Goal: Feedback & Contribution: Contribute content

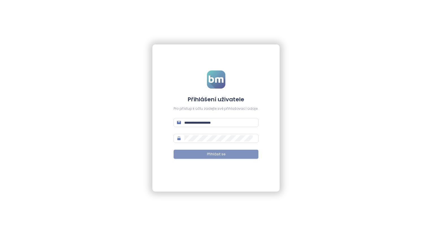
type input "**********"
click at [218, 152] on span "Přihlásit se" at bounding box center [216, 153] width 18 height 5
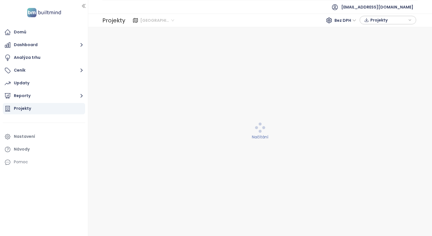
click at [167, 20] on span "[GEOGRAPHIC_DATA]" at bounding box center [157, 20] width 34 height 8
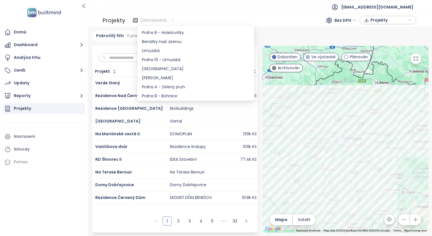
scroll to position [424, 0]
click at [171, 51] on div "Praha 10 - Limuzská" at bounding box center [196, 51] width 108 height 6
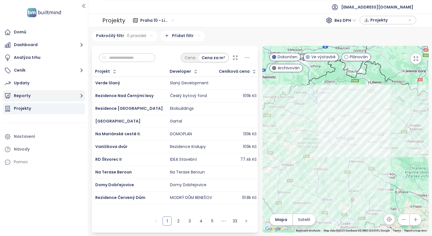
click at [30, 96] on button "Reporty" at bounding box center [44, 95] width 82 height 11
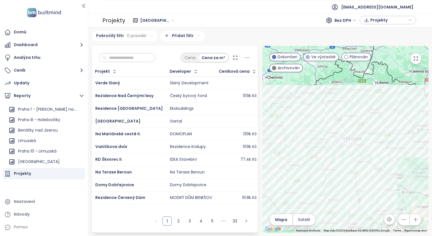
scroll to position [509, 0]
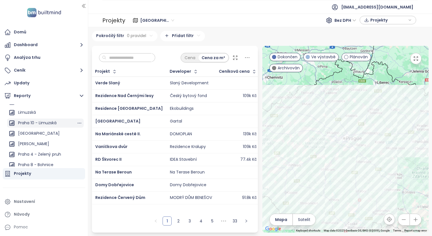
click at [25, 125] on div "Praha 10 - Limuzská" at bounding box center [37, 122] width 38 height 7
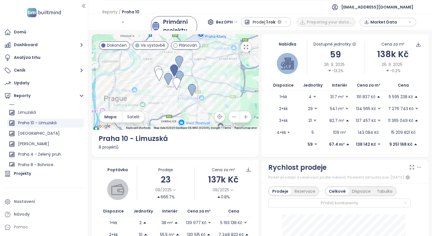
click at [233, 21] on span "Bez DPH" at bounding box center [227, 22] width 22 height 8
click at [229, 33] on div "S DPH" at bounding box center [229, 33] width 17 height 6
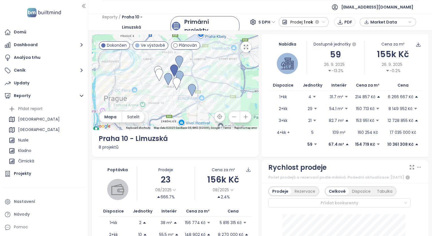
scroll to position [57, 0]
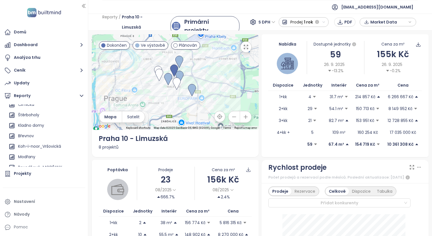
click at [245, 49] on button "button" at bounding box center [245, 46] width 11 height 11
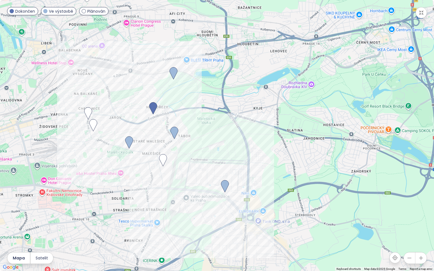
drag, startPoint x: 231, startPoint y: 135, endPoint x: 251, endPoint y: 110, distance: 31.2
click at [251, 110] on div at bounding box center [217, 135] width 434 height 271
click at [417, 15] on button "button" at bounding box center [421, 12] width 11 height 11
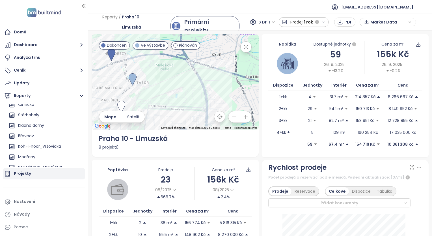
click at [36, 175] on div "Projekty" at bounding box center [44, 173] width 82 height 11
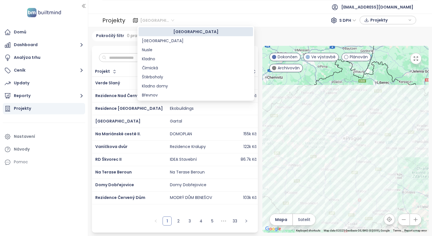
drag, startPoint x: 155, startPoint y: 21, endPoint x: 154, endPoint y: 24, distance: 3.2
click at [155, 21] on span "[GEOGRAPHIC_DATA]" at bounding box center [157, 20] width 34 height 8
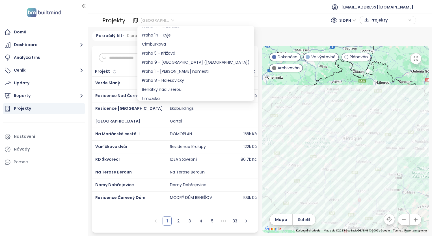
scroll to position [396, 0]
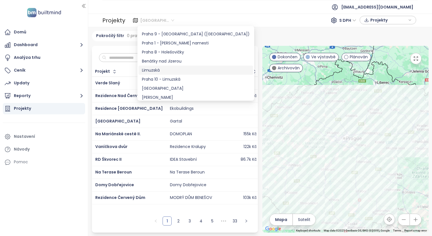
click at [168, 71] on div "Limuzská" at bounding box center [196, 70] width 108 height 6
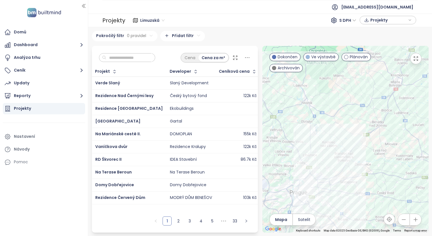
drag, startPoint x: 283, startPoint y: 131, endPoint x: 335, endPoint y: 77, distance: 75.4
click at [335, 77] on div at bounding box center [345, 139] width 166 height 187
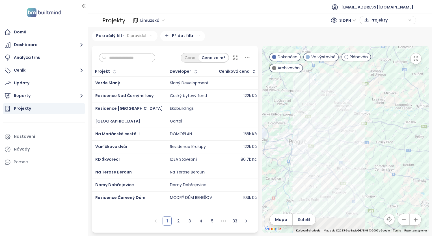
drag, startPoint x: 344, startPoint y: 137, endPoint x: 343, endPoint y: 84, distance: 52.6
click at [343, 84] on div at bounding box center [345, 139] width 166 height 187
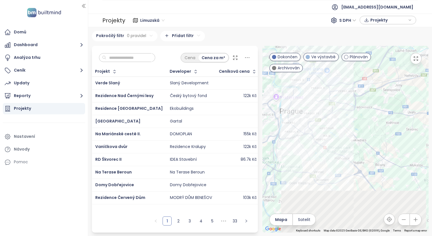
drag, startPoint x: 296, startPoint y: 158, endPoint x: 314, endPoint y: 104, distance: 56.8
click at [314, 104] on div at bounding box center [345, 139] width 166 height 187
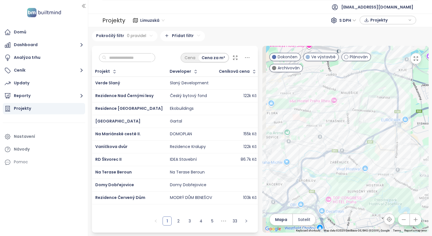
drag, startPoint x: 311, startPoint y: 116, endPoint x: 323, endPoint y: 101, distance: 19.3
click at [323, 101] on div at bounding box center [345, 139] width 166 height 187
click at [136, 58] on input "text" at bounding box center [129, 57] width 46 height 8
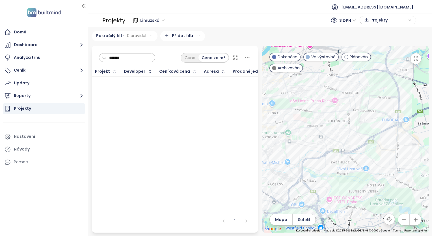
click at [159, 21] on span "Limuzská" at bounding box center [152, 20] width 24 height 8
type input "*******"
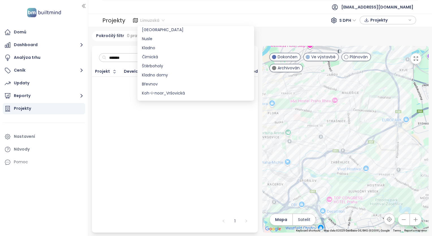
scroll to position [0, 0]
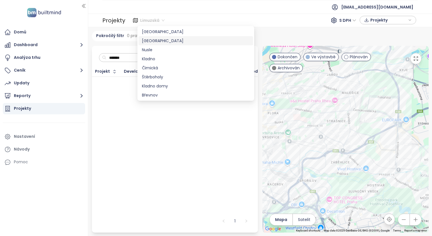
click at [167, 38] on div "[GEOGRAPHIC_DATA]" at bounding box center [196, 41] width 108 height 6
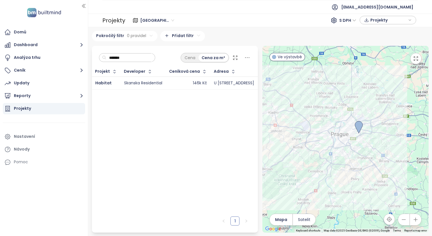
click at [140, 82] on div "Skanska Residential" at bounding box center [143, 83] width 38 height 5
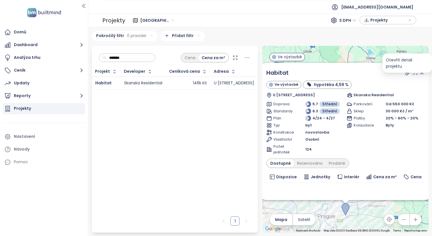
click at [412, 72] on icon at bounding box center [415, 73] width 6 height 6
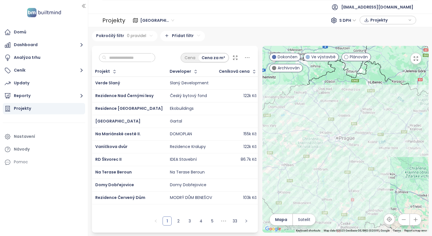
click at [137, 60] on input "text" at bounding box center [129, 57] width 46 height 8
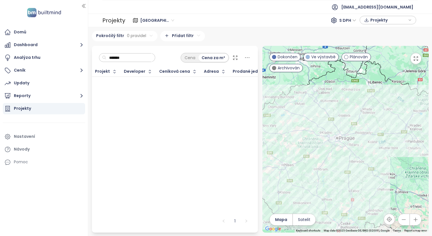
click at [163, 21] on span "[GEOGRAPHIC_DATA]" at bounding box center [157, 20] width 34 height 8
type input "*******"
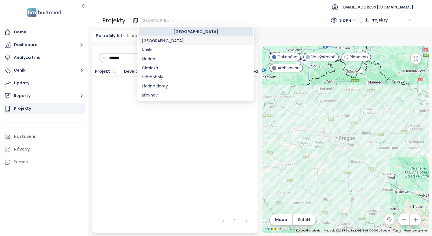
click at [159, 38] on div "[GEOGRAPHIC_DATA]" at bounding box center [196, 41] width 108 height 6
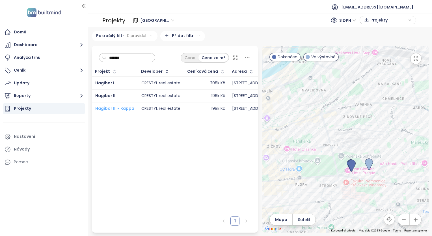
click at [125, 107] on span "Hagibor III - Kappa" at bounding box center [114, 108] width 39 height 6
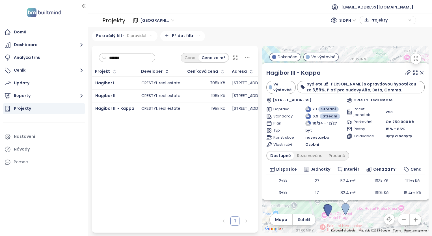
drag, startPoint x: 131, startPoint y: 58, endPoint x: 103, endPoint y: 56, distance: 28.6
click at [103, 56] on div "*******" at bounding box center [127, 57] width 57 height 9
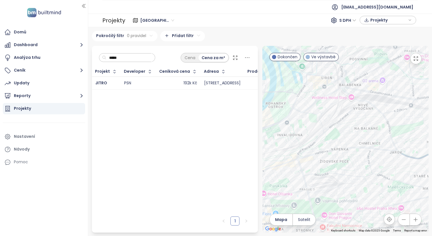
click at [124, 84] on div "PSN" at bounding box center [127, 83] width 7 height 5
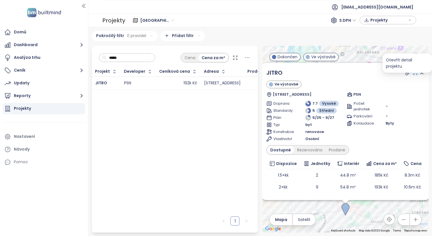
click at [412, 74] on icon at bounding box center [415, 73] width 6 height 6
drag, startPoint x: 138, startPoint y: 56, endPoint x: 106, endPoint y: 56, distance: 31.9
click at [107, 55] on input "*****" at bounding box center [129, 57] width 46 height 8
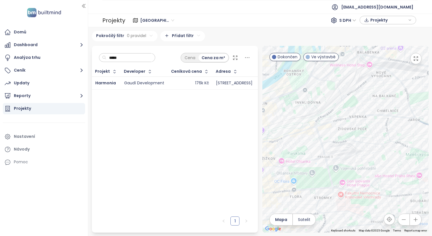
click at [131, 85] on div "Gaudí Development" at bounding box center [144, 83] width 40 height 5
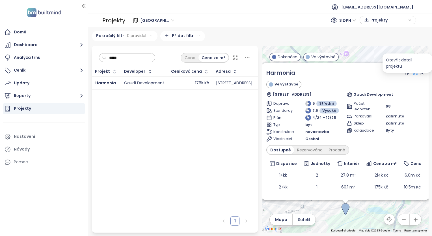
click at [413, 74] on icon at bounding box center [415, 73] width 4 height 4
drag, startPoint x: 135, startPoint y: 54, endPoint x: 99, endPoint y: 59, distance: 35.4
click at [100, 58] on div "*****" at bounding box center [127, 57] width 57 height 9
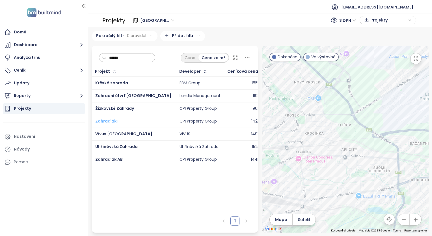
type input "******"
click at [109, 120] on span "Zahraďák I" at bounding box center [106, 121] width 23 height 6
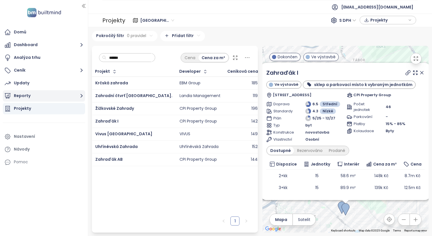
click at [25, 95] on button "Reporty" at bounding box center [44, 95] width 82 height 11
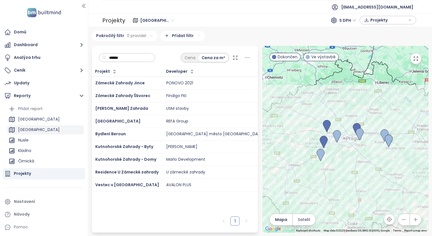
click at [26, 129] on div "[GEOGRAPHIC_DATA]" at bounding box center [39, 129] width 42 height 7
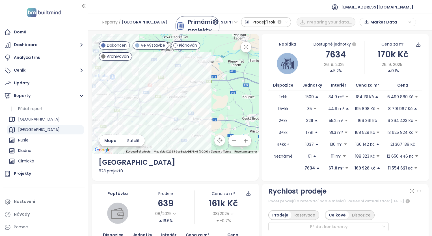
drag, startPoint x: 198, startPoint y: 81, endPoint x: 249, endPoint y: 65, distance: 53.4
click at [249, 65] on div at bounding box center [175, 93] width 167 height 119
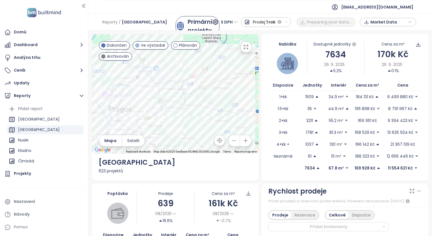
drag, startPoint x: 186, startPoint y: 92, endPoint x: 231, endPoint y: 83, distance: 46.6
click at [231, 83] on div at bounding box center [175, 93] width 167 height 119
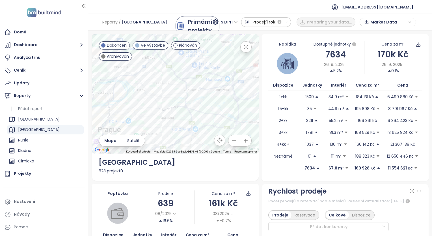
drag, startPoint x: 163, startPoint y: 101, endPoint x: 231, endPoint y: 105, distance: 67.9
click at [231, 105] on div at bounding box center [175, 93] width 167 height 119
click at [25, 131] on div "[GEOGRAPHIC_DATA]" at bounding box center [39, 129] width 42 height 7
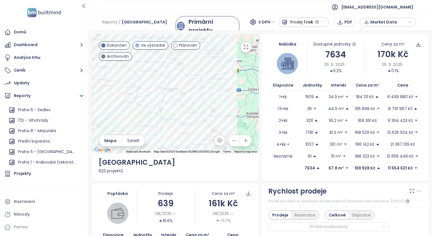
scroll to position [595, 0]
click at [26, 98] on button "Reporty" at bounding box center [44, 95] width 82 height 11
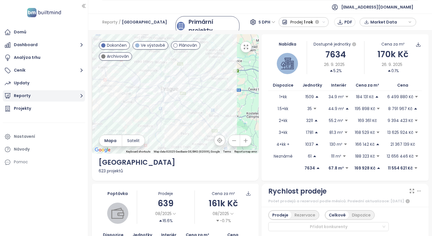
click at [28, 98] on button "Reporty" at bounding box center [44, 95] width 82 height 11
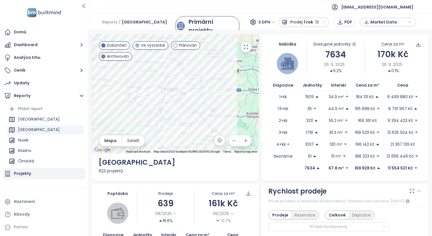
click at [33, 109] on div "Přidat report" at bounding box center [30, 108] width 25 height 7
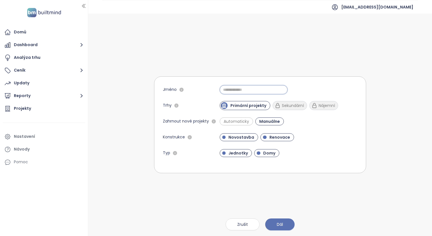
click at [234, 92] on input "Jméno" at bounding box center [254, 89] width 68 height 9
type input "********"
click at [242, 122] on span "Automaticky" at bounding box center [236, 121] width 31 height 6
click at [282, 138] on span "Renovace" at bounding box center [280, 137] width 26 height 6
drag, startPoint x: 268, startPoint y: 155, endPoint x: 269, endPoint y: 147, distance: 7.7
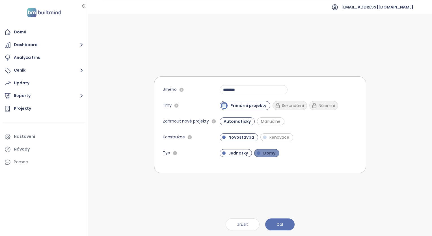
click at [268, 154] on span "Domy" at bounding box center [269, 153] width 18 height 6
click at [283, 226] on button "Dál" at bounding box center [279, 224] width 29 height 12
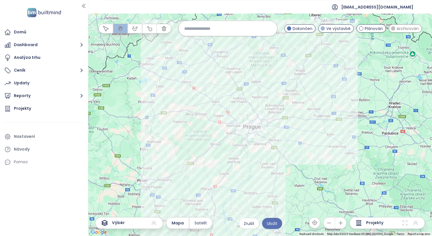
click at [211, 29] on input at bounding box center [227, 28] width 87 height 12
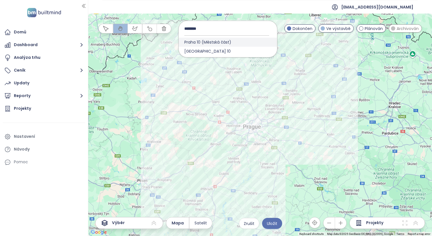
type input "********"
click at [204, 44] on span "Praha 10 (Městská část)" at bounding box center [208, 42] width 58 height 9
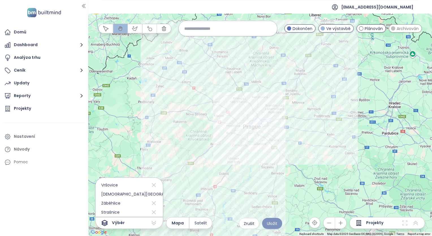
click at [275, 228] on button "Uložit" at bounding box center [272, 223] width 20 height 11
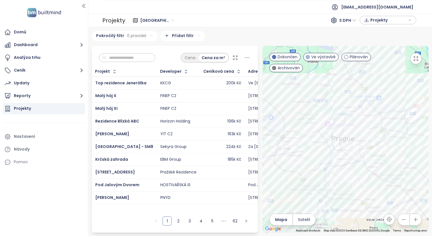
click at [171, 21] on span "[GEOGRAPHIC_DATA]" at bounding box center [157, 20] width 34 height 8
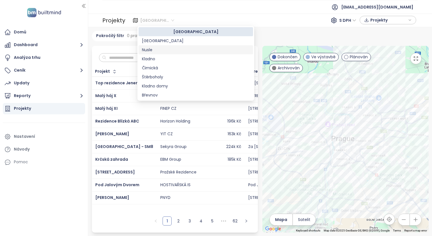
scroll to position [28, 0]
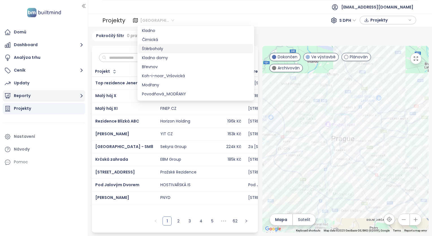
click at [23, 96] on button "Reporty" at bounding box center [44, 95] width 82 height 11
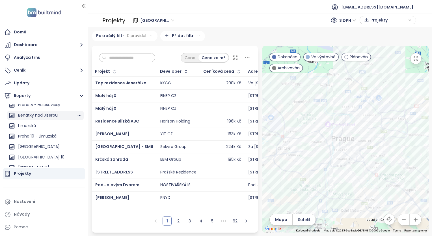
scroll to position [509, 0]
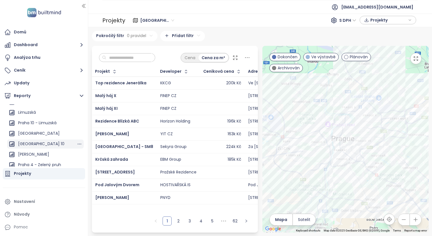
click at [32, 142] on div "[GEOGRAPHIC_DATA] 10" at bounding box center [41, 143] width 46 height 7
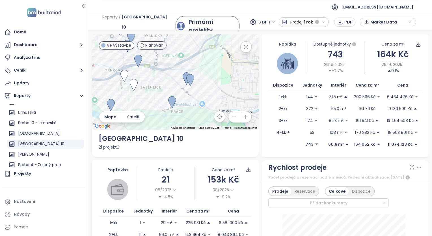
drag, startPoint x: 168, startPoint y: 80, endPoint x: 202, endPoint y: 95, distance: 37.3
click at [203, 99] on div at bounding box center [175, 82] width 167 height 96
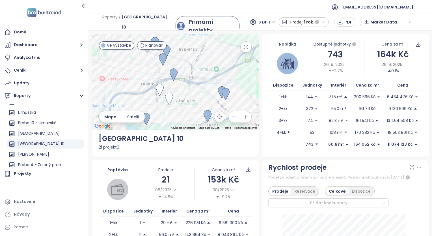
drag, startPoint x: 164, startPoint y: 79, endPoint x: 199, endPoint y: 93, distance: 37.4
click at [199, 93] on div at bounding box center [175, 82] width 167 height 96
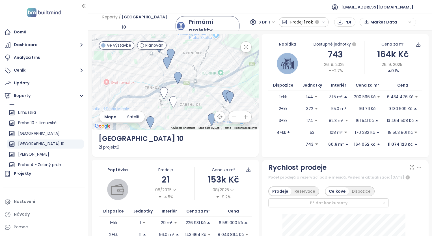
drag, startPoint x: 177, startPoint y: 86, endPoint x: 180, endPoint y: 94, distance: 8.2
click at [180, 94] on div at bounding box center [175, 82] width 167 height 96
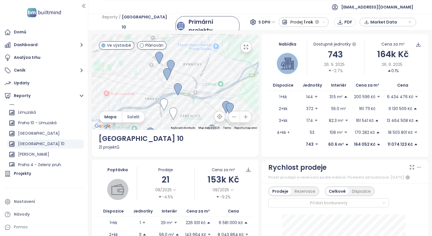
drag, startPoint x: 194, startPoint y: 75, endPoint x: 194, endPoint y: 86, distance: 11.9
click at [194, 86] on div at bounding box center [175, 82] width 167 height 96
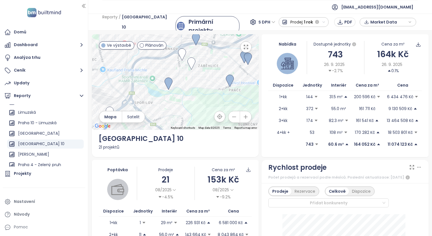
drag, startPoint x: 190, startPoint y: 95, endPoint x: 208, endPoint y: 34, distance: 63.4
click at [208, 34] on div at bounding box center [175, 82] width 167 height 96
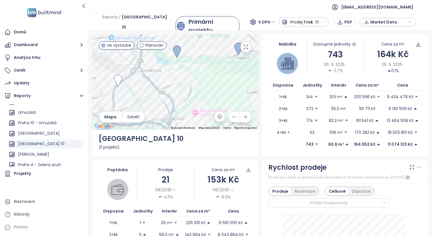
drag, startPoint x: 181, startPoint y: 88, endPoint x: 191, endPoint y: 51, distance: 38.1
click at [191, 51] on div at bounding box center [175, 82] width 167 height 96
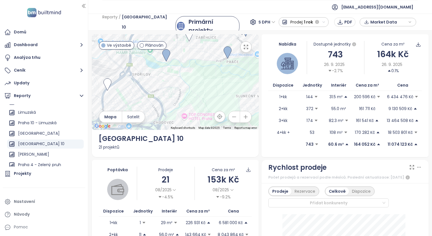
drag, startPoint x: 187, startPoint y: 80, endPoint x: 161, endPoint y: 108, distance: 38.4
click at [161, 108] on div at bounding box center [175, 82] width 167 height 96
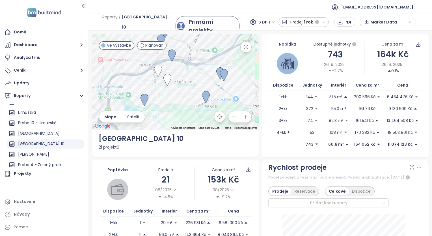
drag, startPoint x: 183, startPoint y: 99, endPoint x: 182, endPoint y: 107, distance: 8.6
click at [182, 107] on div at bounding box center [175, 82] width 167 height 96
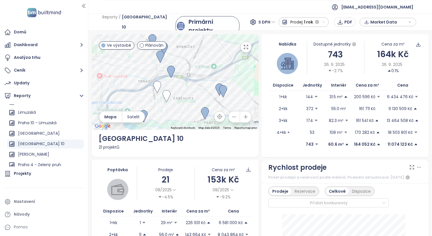
drag, startPoint x: 200, startPoint y: 76, endPoint x: 200, endPoint y: 90, distance: 14.1
click at [200, 90] on div at bounding box center [175, 82] width 167 height 96
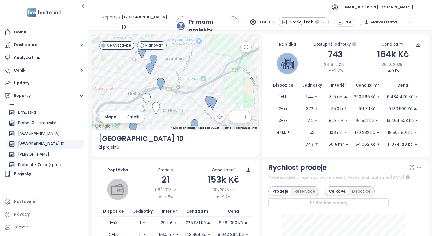
drag, startPoint x: 203, startPoint y: 74, endPoint x: 189, endPoint y: 98, distance: 27.7
click at [189, 98] on div at bounding box center [175, 82] width 167 height 96
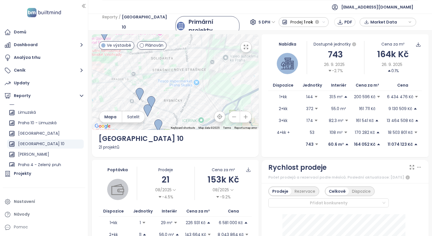
drag, startPoint x: 188, startPoint y: 72, endPoint x: 189, endPoint y: 94, distance: 21.2
click at [189, 103] on div at bounding box center [175, 82] width 167 height 96
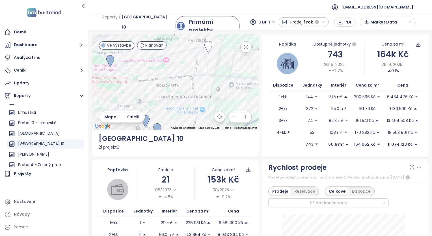
drag, startPoint x: 200, startPoint y: 76, endPoint x: 206, endPoint y: 94, distance: 18.9
click at [206, 94] on div at bounding box center [175, 82] width 167 height 96
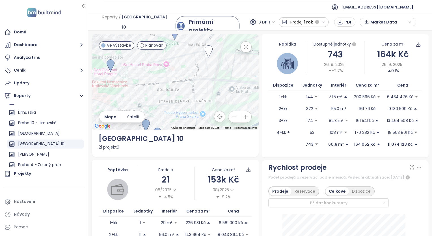
drag, startPoint x: 202, startPoint y: 101, endPoint x: 202, endPoint y: 46, distance: 54.3
click at [202, 47] on div at bounding box center [175, 82] width 167 height 96
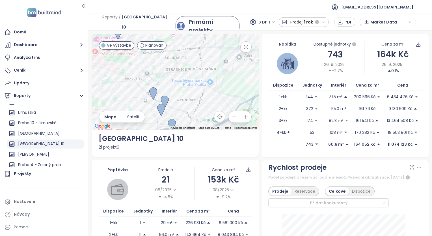
drag, startPoint x: 191, startPoint y: 92, endPoint x: 200, endPoint y: 63, distance: 30.4
click at [200, 63] on div at bounding box center [175, 82] width 167 height 96
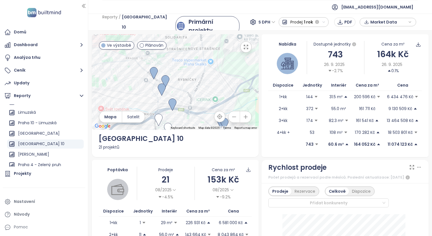
drag, startPoint x: 205, startPoint y: 89, endPoint x: 204, endPoint y: 59, distance: 30.5
click at [205, 59] on div at bounding box center [175, 82] width 167 height 96
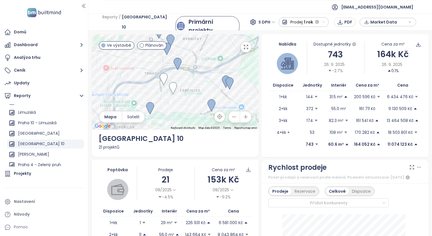
drag, startPoint x: 195, startPoint y: 93, endPoint x: 200, endPoint y: 70, distance: 24.3
click at [200, 70] on div at bounding box center [175, 82] width 167 height 96
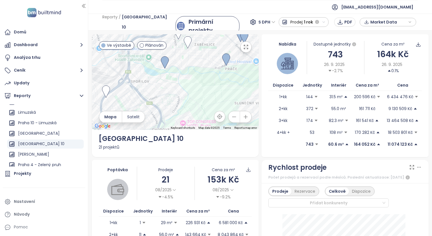
drag, startPoint x: 173, startPoint y: 105, endPoint x: 188, endPoint y: 60, distance: 46.5
click at [188, 60] on div at bounding box center [175, 82] width 167 height 96
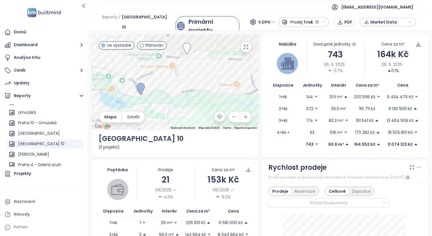
drag, startPoint x: 188, startPoint y: 67, endPoint x: 190, endPoint y: 94, distance: 27.6
click at [190, 94] on div at bounding box center [175, 82] width 167 height 96
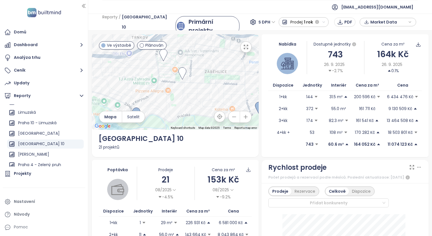
drag, startPoint x: 191, startPoint y: 71, endPoint x: 182, endPoint y: 95, distance: 25.9
click at [184, 98] on div at bounding box center [175, 82] width 167 height 96
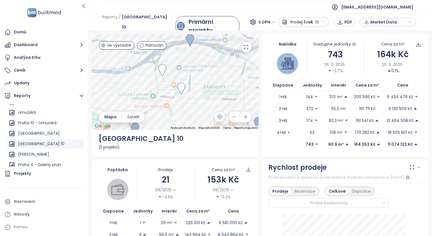
drag, startPoint x: 189, startPoint y: 71, endPoint x: 188, endPoint y: 104, distance: 33.1
click at [192, 110] on div at bounding box center [175, 82] width 167 height 96
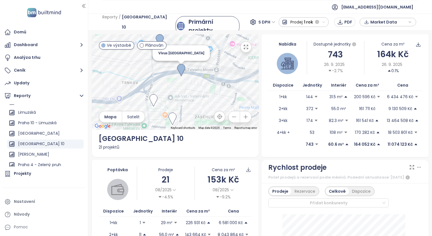
drag, startPoint x: 184, startPoint y: 72, endPoint x: 155, endPoint y: 81, distance: 30.8
click at [155, 81] on div "Vivus [GEOGRAPHIC_DATA]" at bounding box center [175, 82] width 167 height 96
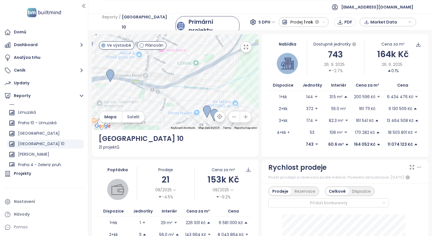
drag, startPoint x: 183, startPoint y: 79, endPoint x: 162, endPoint y: 72, distance: 22.8
click at [155, 75] on div at bounding box center [175, 82] width 167 height 96
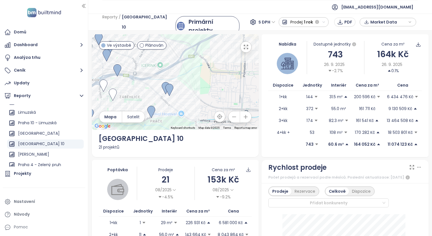
drag, startPoint x: 209, startPoint y: 81, endPoint x: 183, endPoint y: 82, distance: 26.3
click at [183, 82] on div at bounding box center [175, 82] width 167 height 96
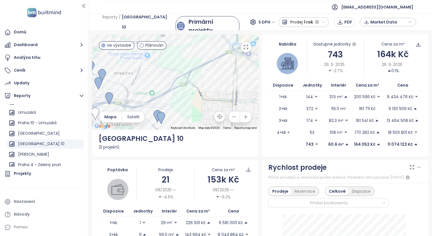
drag, startPoint x: 190, startPoint y: 101, endPoint x: 188, endPoint y: 110, distance: 9.4
click at [188, 110] on div at bounding box center [175, 82] width 167 height 96
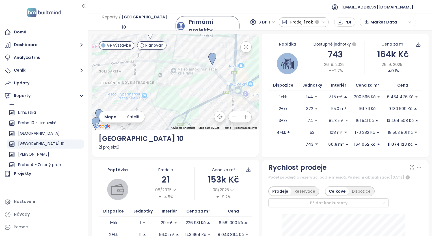
click at [202, 107] on div at bounding box center [175, 82] width 167 height 96
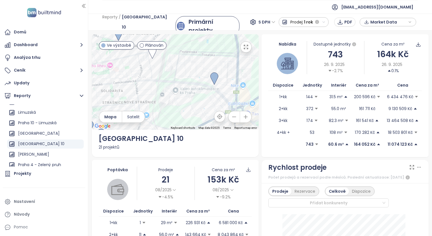
drag, startPoint x: 181, startPoint y: 74, endPoint x: 187, endPoint y: 80, distance: 8.4
click at [187, 80] on div at bounding box center [175, 82] width 167 height 96
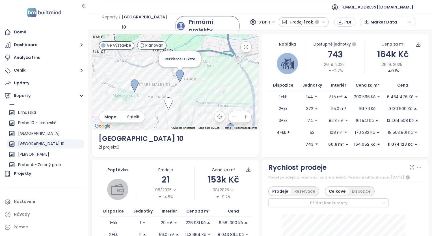
click at [179, 75] on img at bounding box center [180, 76] width 8 height 12
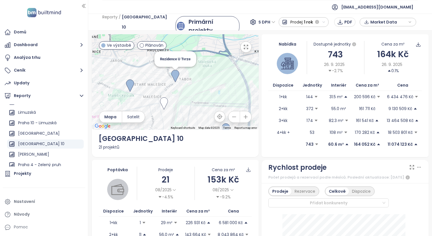
click at [175, 75] on img at bounding box center [175, 76] width 8 height 12
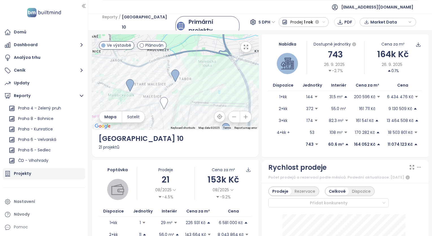
drag, startPoint x: 32, startPoint y: 177, endPoint x: 33, endPoint y: 169, distance: 8.6
click at [32, 177] on div "Projekty" at bounding box center [44, 173] width 82 height 11
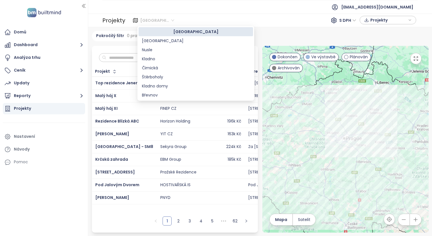
click at [164, 22] on span "[GEOGRAPHIC_DATA]" at bounding box center [157, 20] width 34 height 8
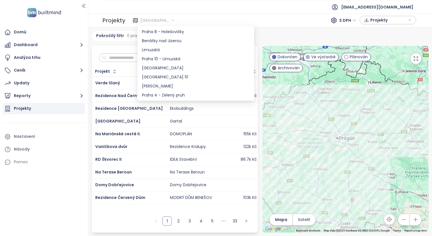
scroll to position [424, 0]
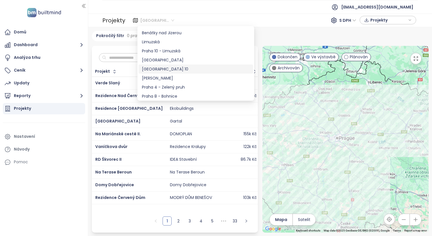
click at [153, 71] on div "[GEOGRAPHIC_DATA] 10" at bounding box center [196, 69] width 108 height 6
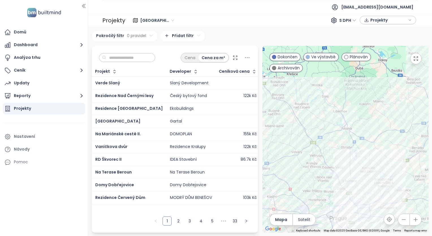
click at [236, 59] on icon at bounding box center [235, 58] width 6 height 6
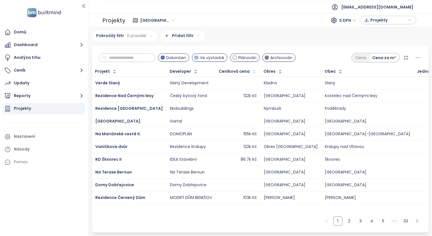
click at [251, 74] on icon "button" at bounding box center [254, 72] width 6 height 6
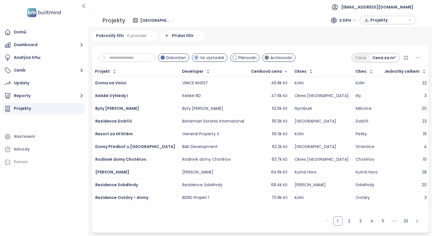
click at [283, 72] on icon "button" at bounding box center [285, 71] width 4 height 7
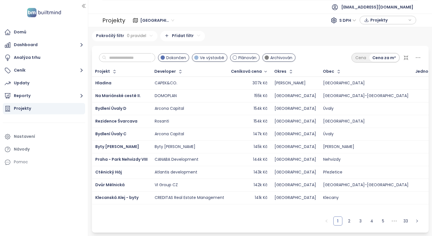
click at [216, 58] on span "Ve výstavbě" at bounding box center [212, 58] width 24 height 6
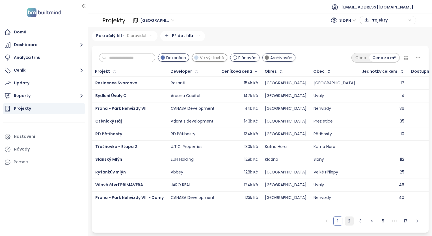
click at [349, 220] on link "2" at bounding box center [349, 220] width 8 height 8
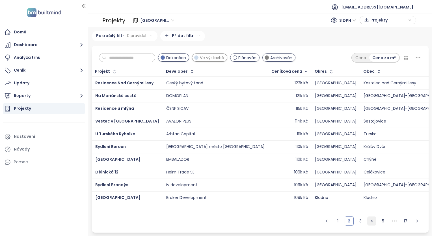
click at [369, 222] on link "4" at bounding box center [371, 220] width 8 height 8
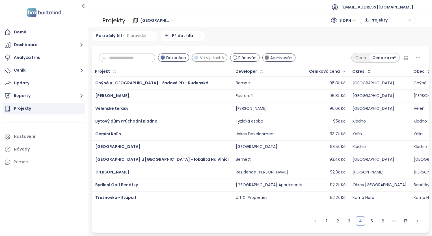
click at [209, 57] on span "Ve výstavbě" at bounding box center [212, 58] width 24 height 6
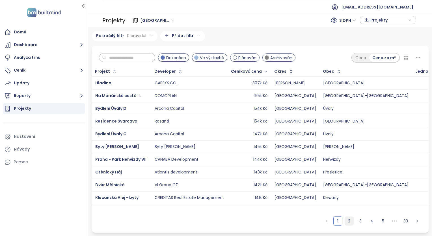
click at [349, 220] on link "2" at bounding box center [349, 220] width 8 height 8
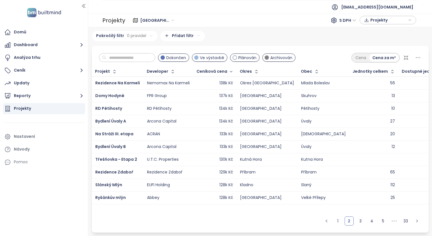
click at [127, 61] on input "text" at bounding box center [129, 57] width 46 height 8
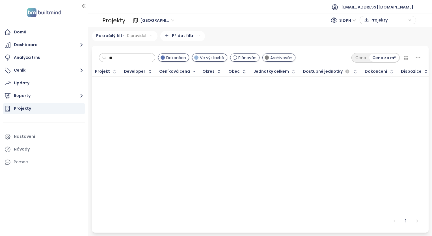
type input "*"
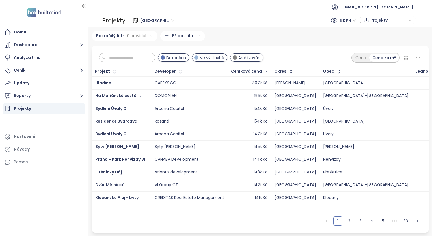
type input "*"
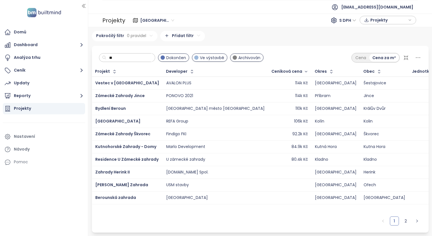
type input "*"
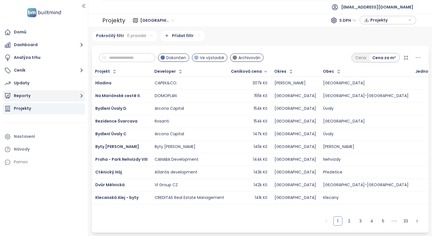
click at [23, 94] on button "Reporty" at bounding box center [44, 95] width 82 height 11
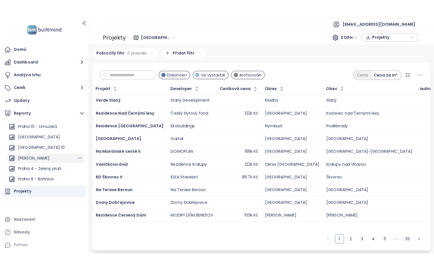
scroll to position [537, 0]
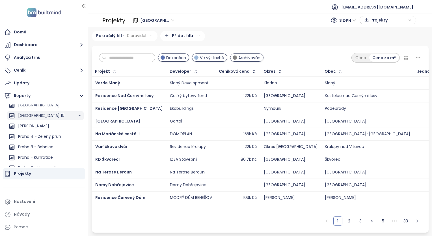
click at [25, 115] on div "[GEOGRAPHIC_DATA] 10" at bounding box center [41, 115] width 46 height 7
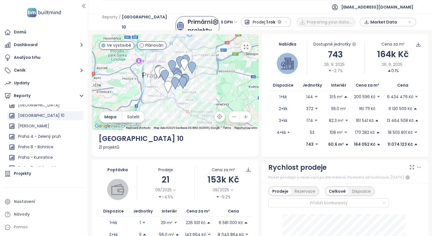
click at [243, 50] on button "button" at bounding box center [245, 46] width 11 height 11
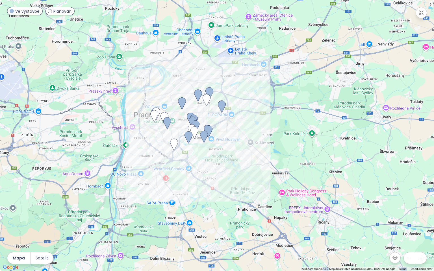
drag, startPoint x: 233, startPoint y: 156, endPoint x: 259, endPoint y: 137, distance: 31.3
click at [259, 137] on div at bounding box center [217, 135] width 434 height 271
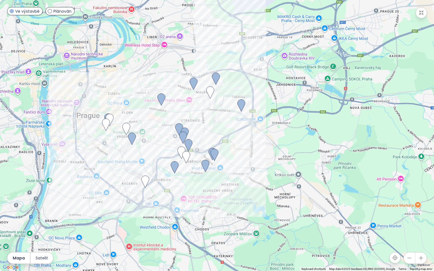
drag, startPoint x: 200, startPoint y: 119, endPoint x: 253, endPoint y: 144, distance: 59.2
click at [253, 144] on div at bounding box center [217, 135] width 434 height 271
click at [215, 77] on img at bounding box center [216, 79] width 8 height 12
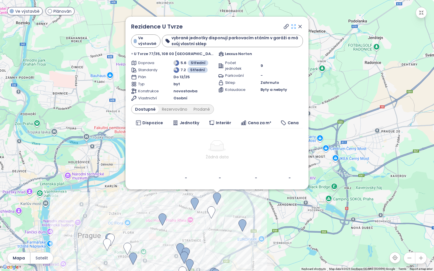
click at [295, 26] on icon at bounding box center [294, 27] width 6 height 6
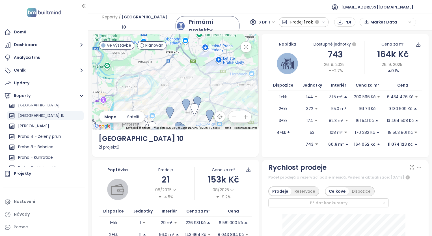
click at [244, 49] on button "button" at bounding box center [245, 46] width 11 height 11
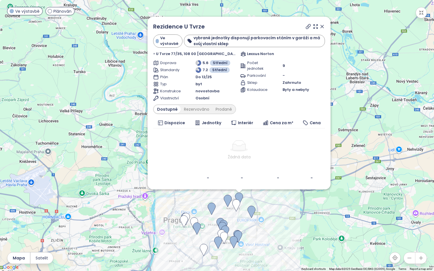
click at [284, 156] on div "Rezidence U Tvrze Ve výstavbě vybrané jednotky disponují parkovacím stáním v ga…" at bounding box center [217, 135] width 434 height 271
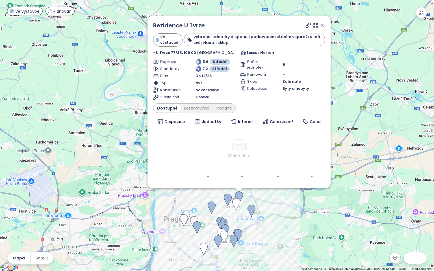
click at [322, 25] on icon at bounding box center [322, 25] width 3 height 3
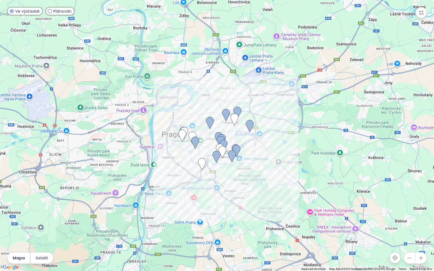
drag, startPoint x: 309, startPoint y: 147, endPoint x: 305, endPoint y: 61, distance: 86.0
click at [307, 59] on div at bounding box center [217, 135] width 434 height 271
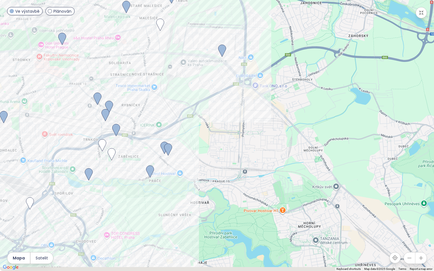
drag, startPoint x: 184, startPoint y: 195, endPoint x: 274, endPoint y: 124, distance: 114.0
click at [274, 124] on div at bounding box center [217, 135] width 434 height 271
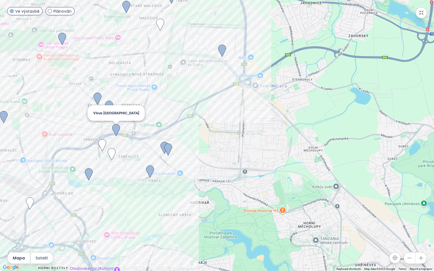
click at [115, 129] on img at bounding box center [116, 130] width 8 height 12
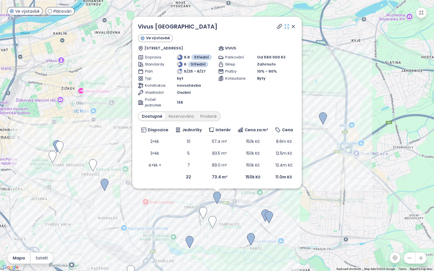
click at [287, 29] on icon at bounding box center [287, 27] width 6 height 6
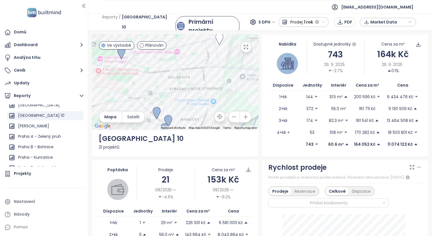
drag, startPoint x: 242, startPoint y: 46, endPoint x: 243, endPoint y: 66, distance: 20.9
click at [243, 46] on icon "button" at bounding box center [246, 47] width 6 height 6
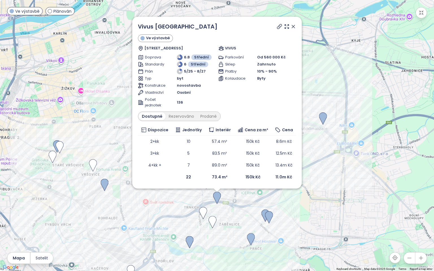
click at [294, 29] on icon at bounding box center [294, 27] width 6 height 6
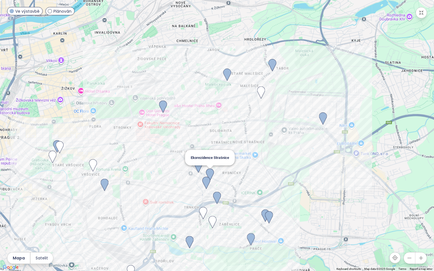
click at [209, 172] on img at bounding box center [210, 175] width 8 height 12
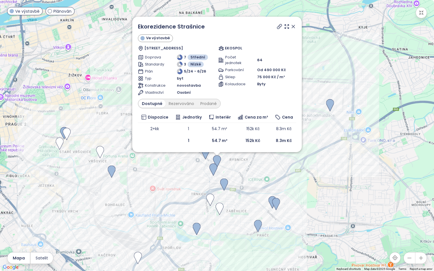
click at [294, 26] on icon at bounding box center [294, 27] width 6 height 6
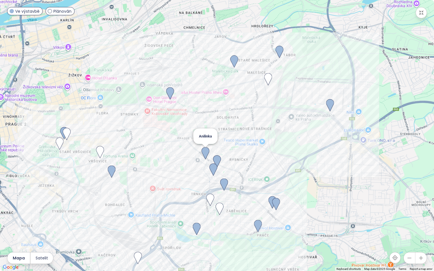
click at [206, 149] on img at bounding box center [206, 153] width 8 height 12
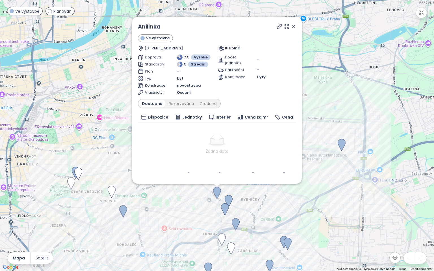
click at [293, 28] on icon at bounding box center [294, 27] width 6 height 6
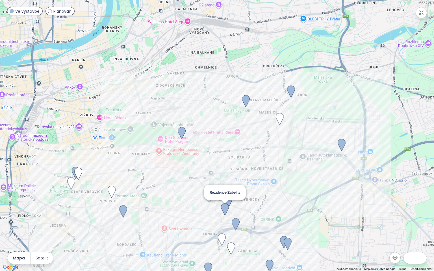
click at [226, 205] on img at bounding box center [225, 209] width 8 height 12
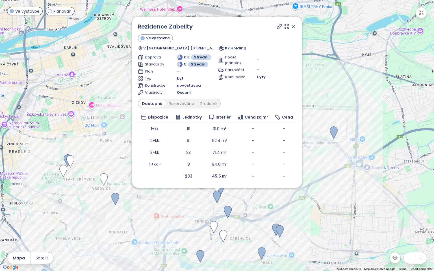
click at [294, 27] on icon at bounding box center [294, 27] width 6 height 6
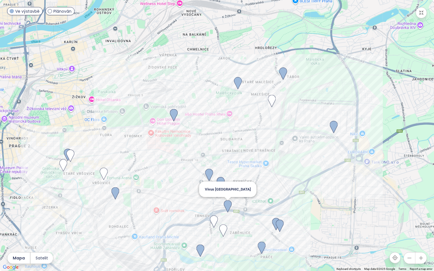
click at [227, 205] on img at bounding box center [228, 206] width 8 height 12
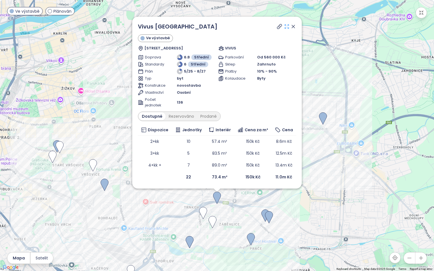
click at [286, 28] on icon at bounding box center [287, 27] width 6 height 6
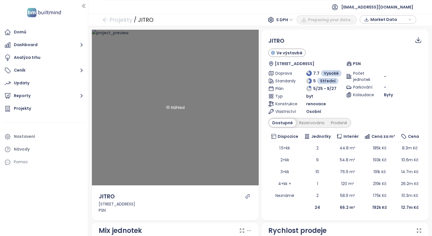
click at [125, 59] on div "Náhled" at bounding box center [175, 107] width 167 height 155
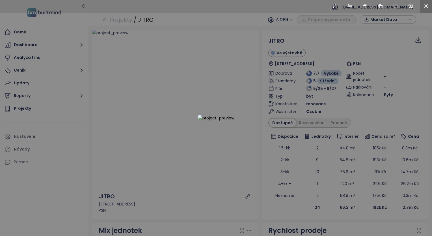
click at [426, 7] on icon "close" at bounding box center [425, 5] width 5 height 5
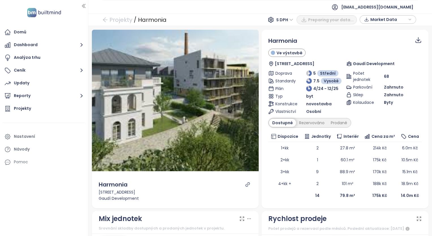
click at [103, 7] on ul "[EMAIL_ADDRESS][DOMAIN_NAME]" at bounding box center [259, 7] width 315 height 14
